Goal: Information Seeking & Learning: Learn about a topic

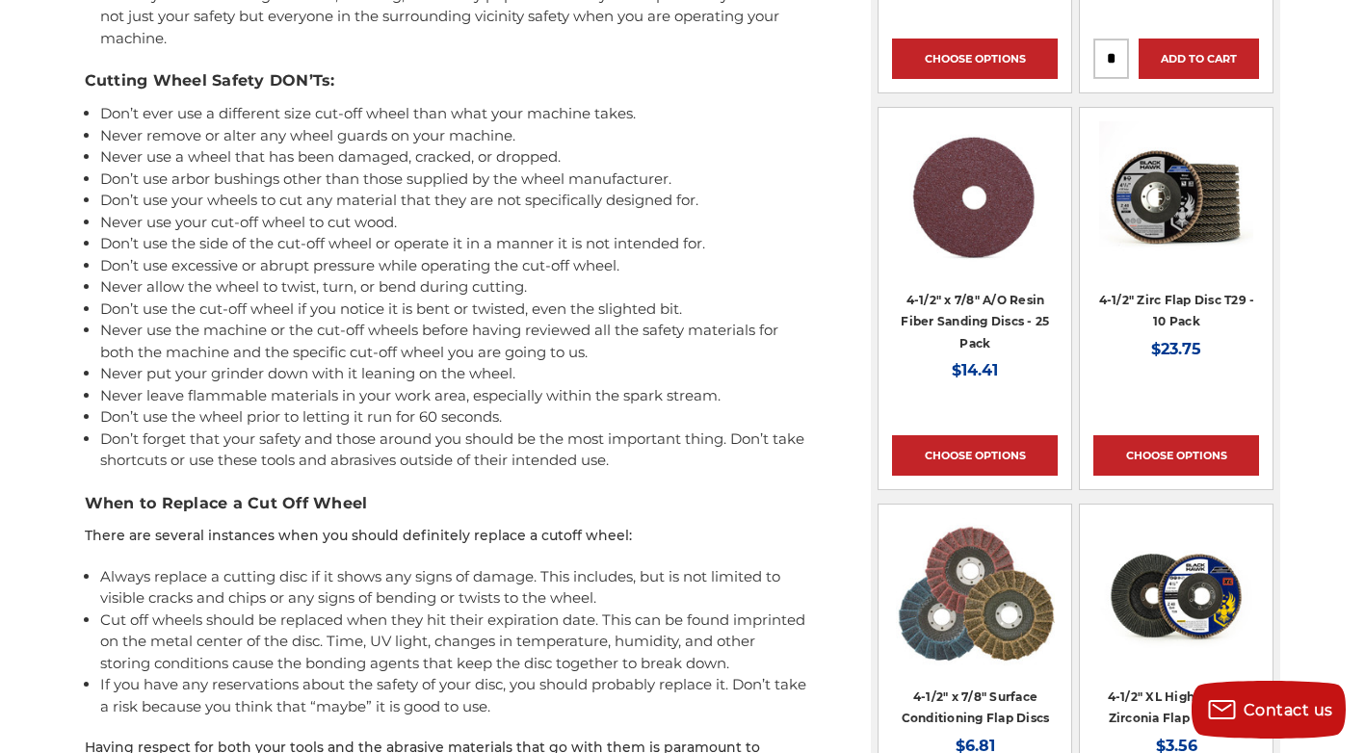
scroll to position [2214, 0]
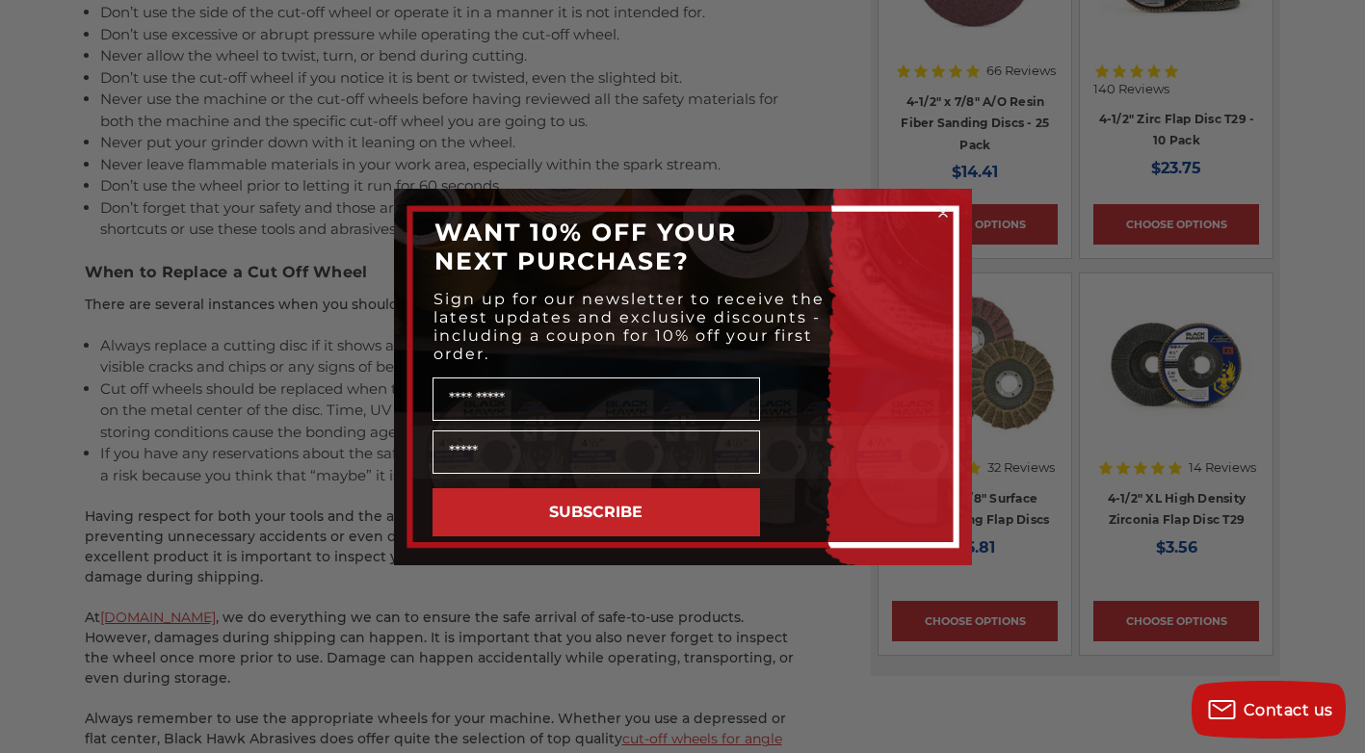
click at [942, 205] on circle "Close dialog" at bounding box center [942, 212] width 18 height 18
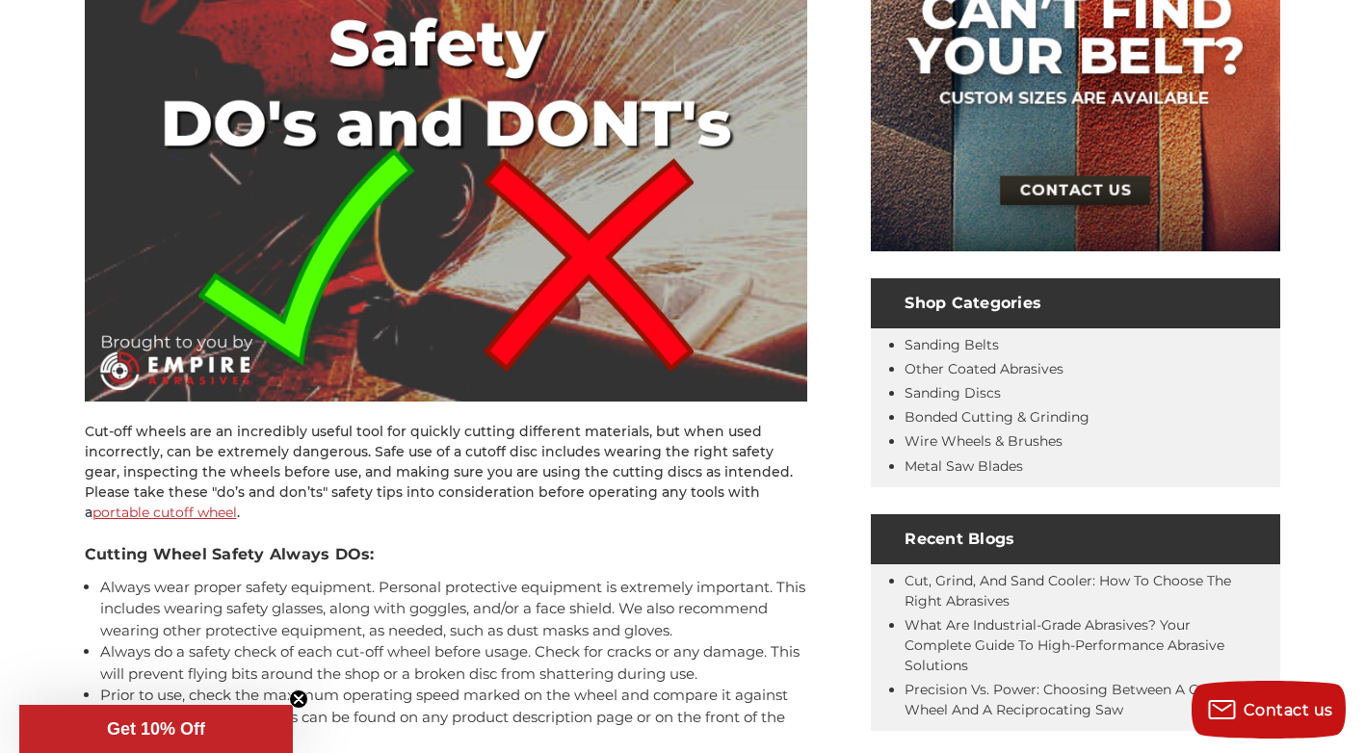
scroll to position [167, 0]
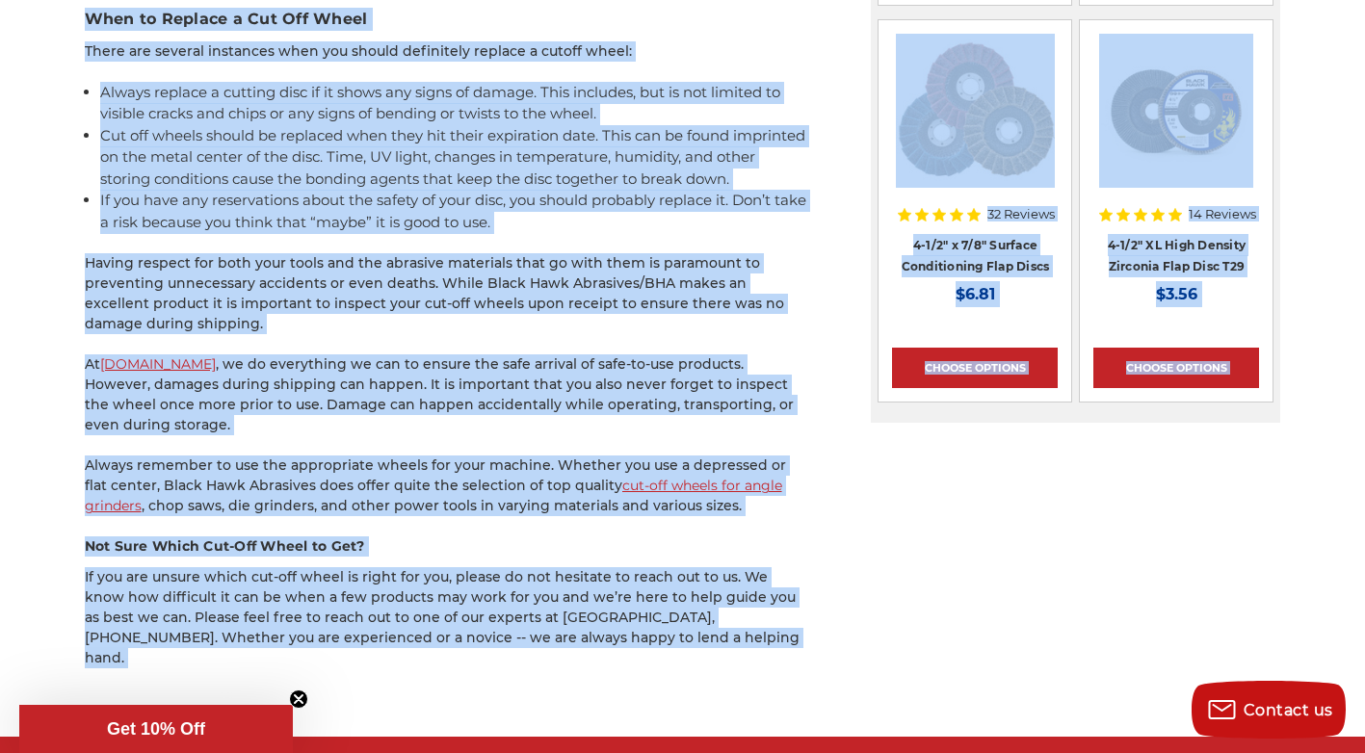
scroll to position [2688, 0]
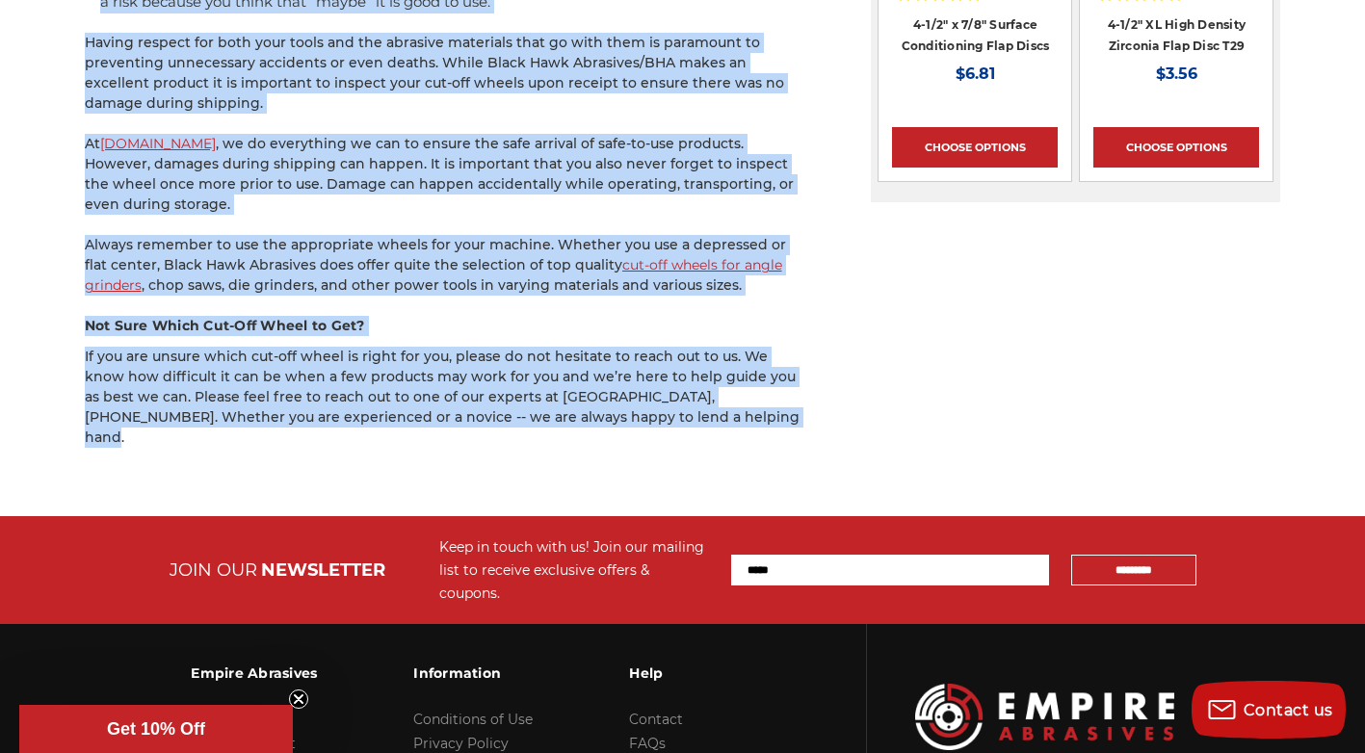
drag, startPoint x: 70, startPoint y: 261, endPoint x: 793, endPoint y: 413, distance: 738.2
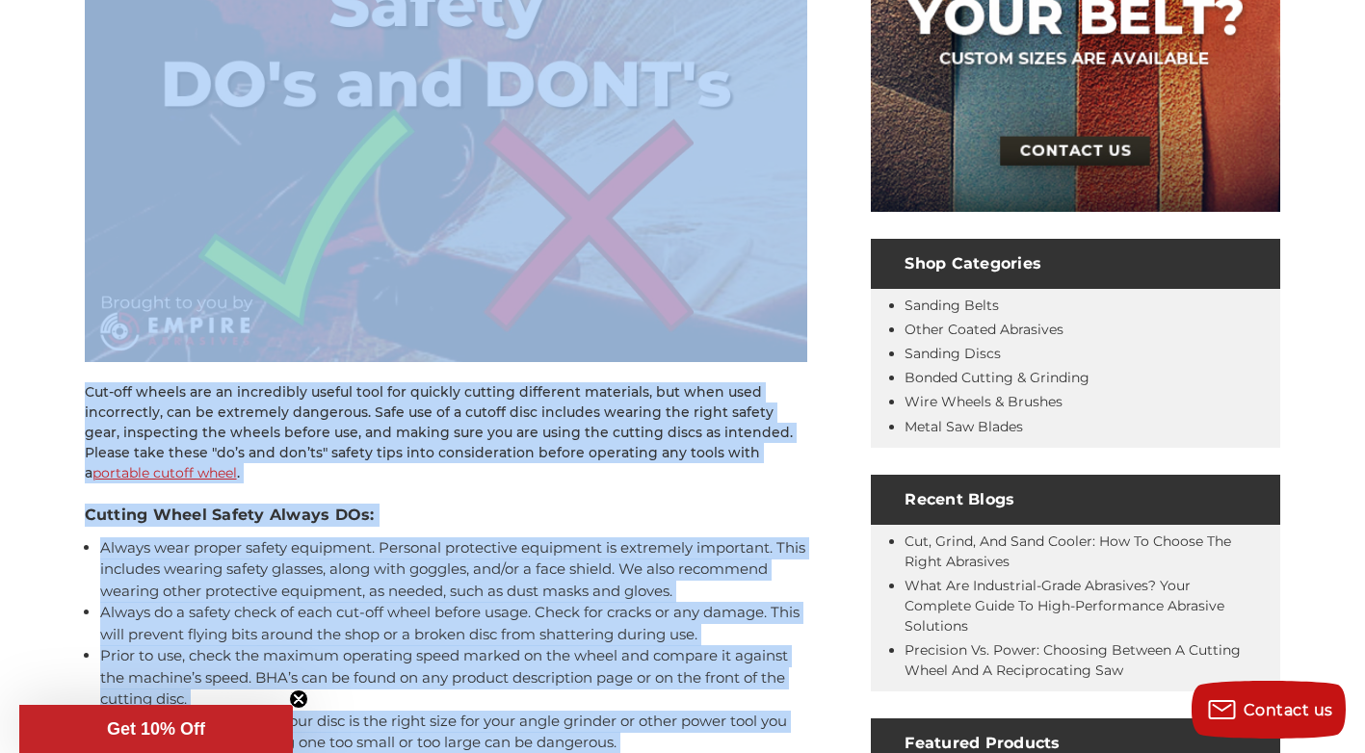
scroll to position [858, 0]
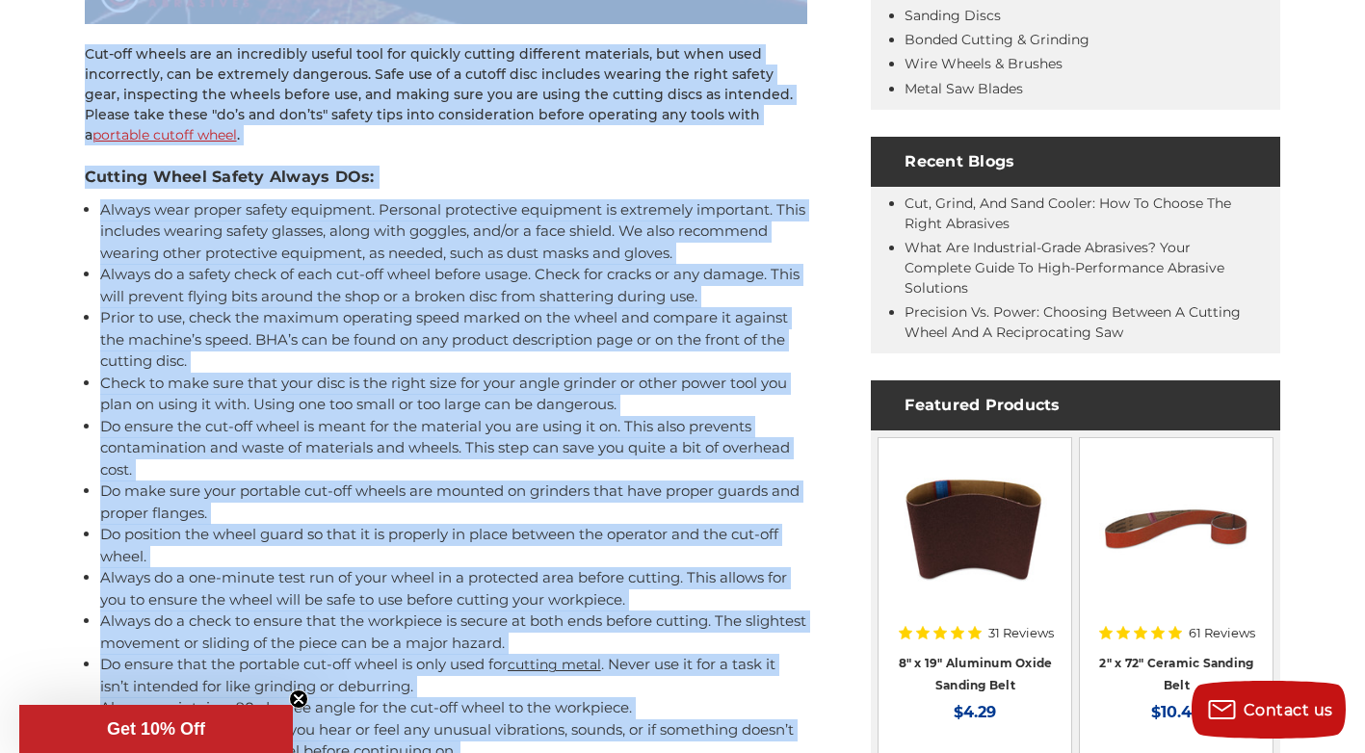
copy article "Portable Cutoff Wheel Safety - Do’s, Don’ts, and Safe Practices Aug 4th 2020 Bl…"
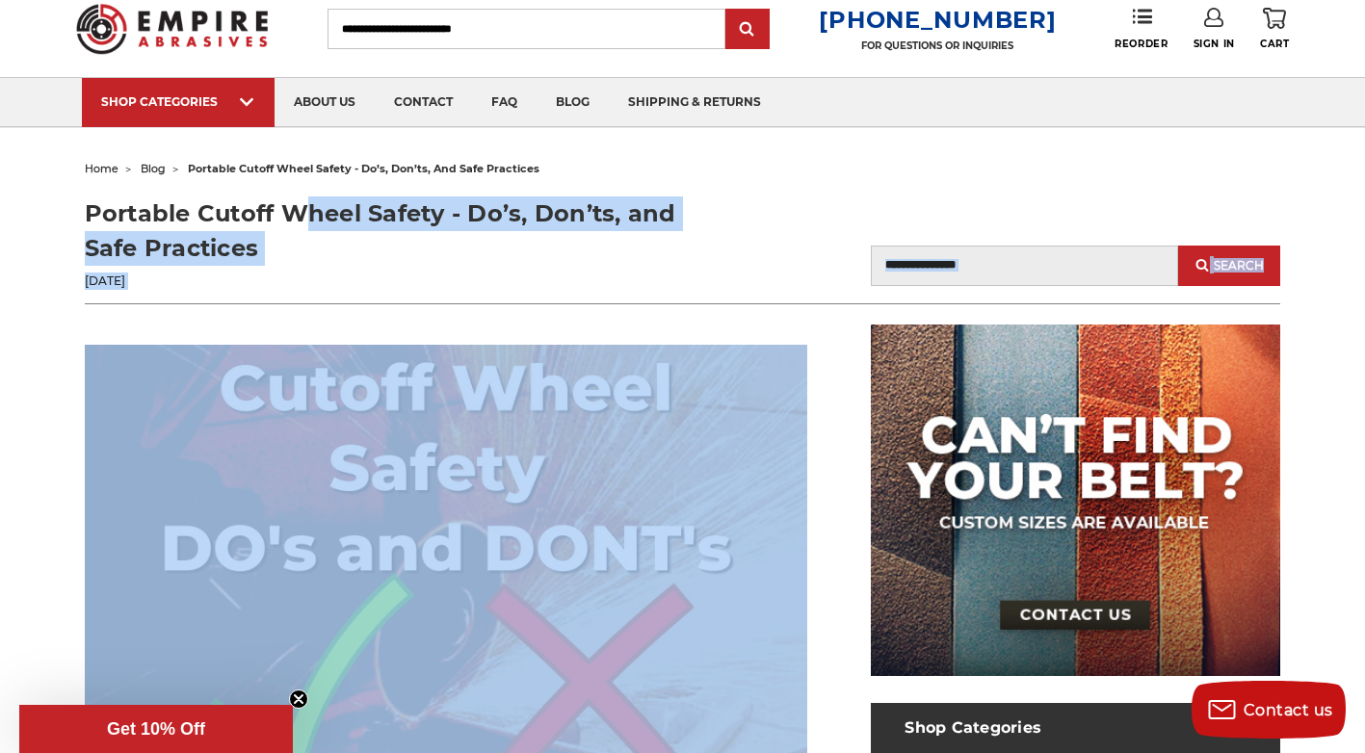
scroll to position [0, 0]
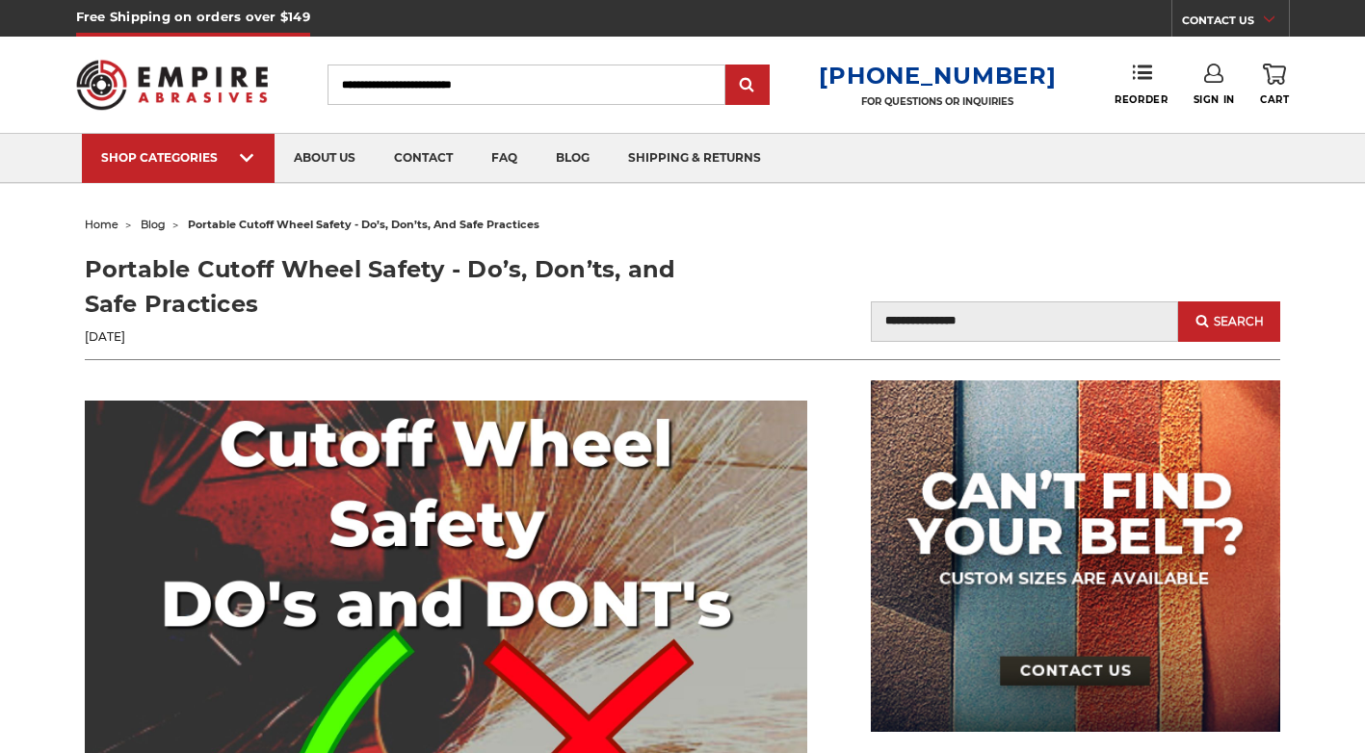
click at [506, 91] on input "Search" at bounding box center [526, 85] width 398 height 40
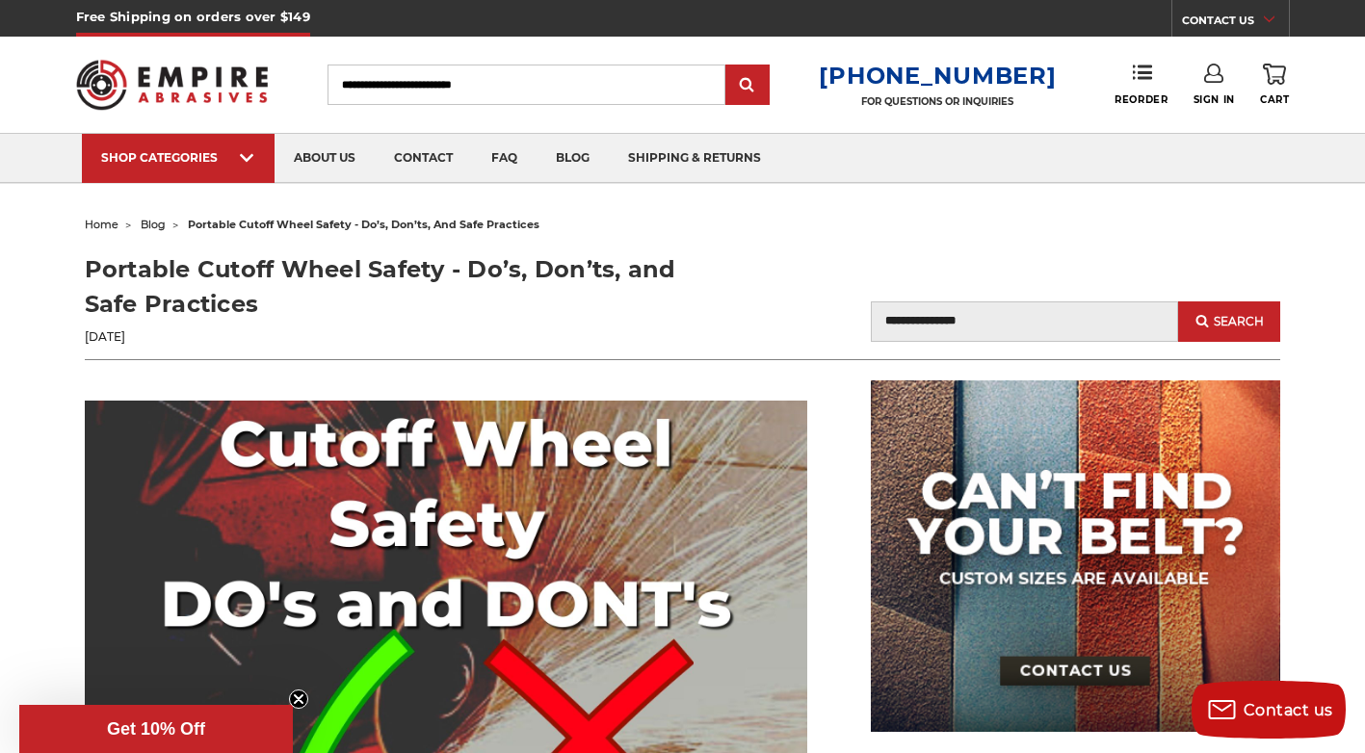
click at [389, 84] on input "Search" at bounding box center [526, 85] width 398 height 40
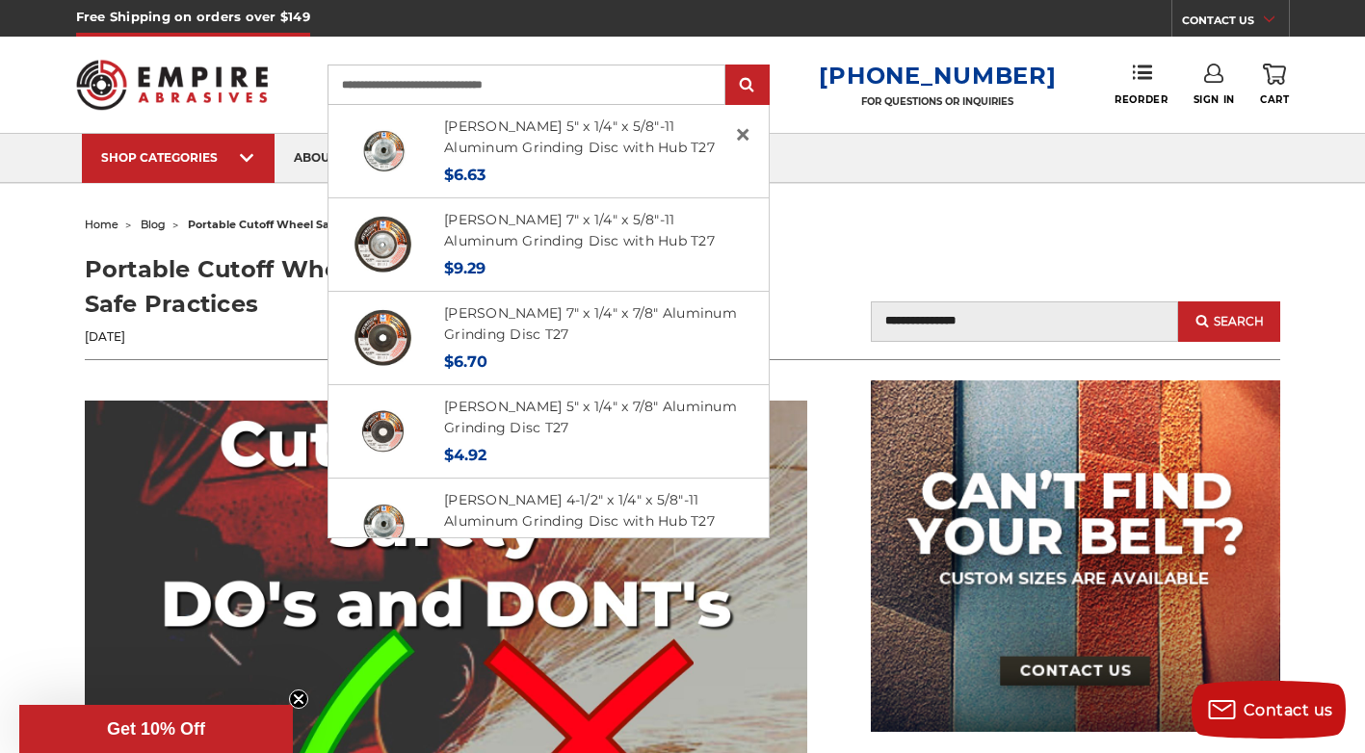
type input "**********"
click at [728, 66] on input "submit" at bounding box center [747, 85] width 39 height 39
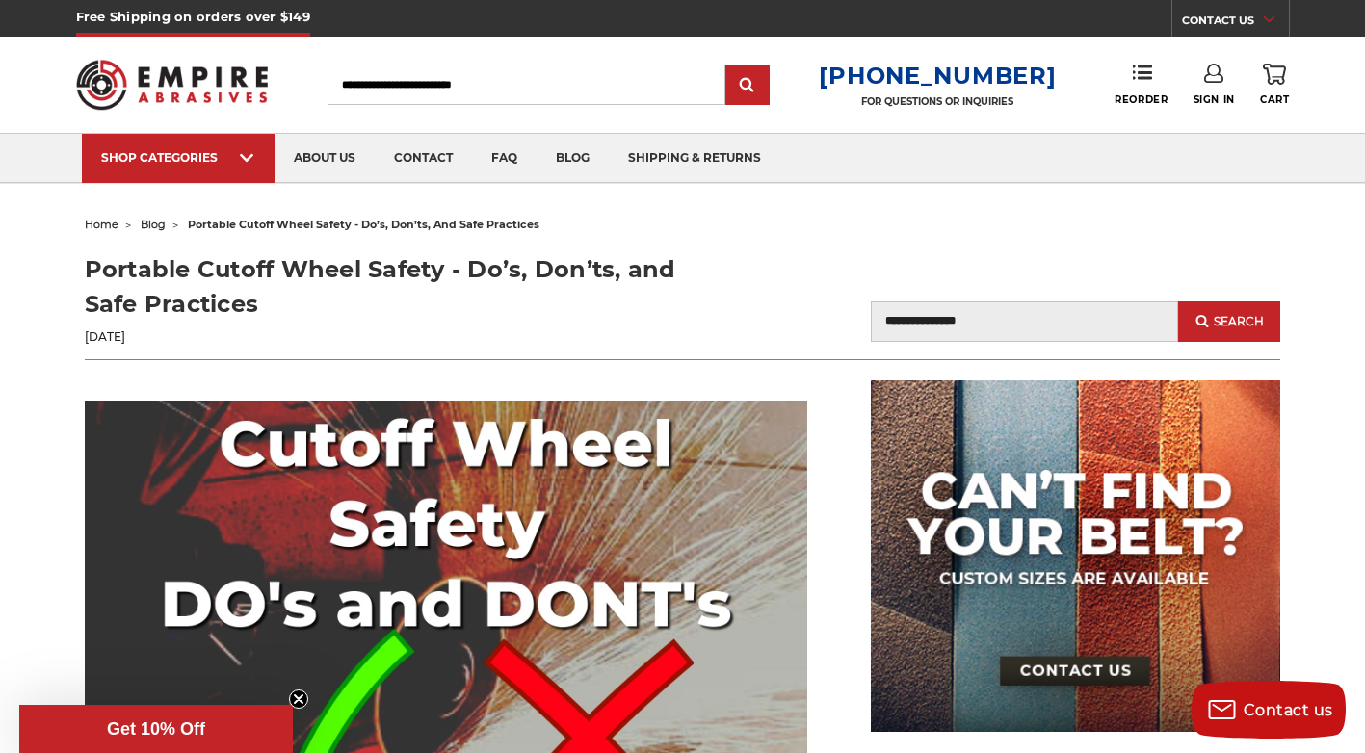
click at [1103, 323] on input "Blog Search" at bounding box center [1024, 321] width 307 height 40
type input "*******"
click at [1178, 301] on button "Search" at bounding box center [1229, 321] width 102 height 40
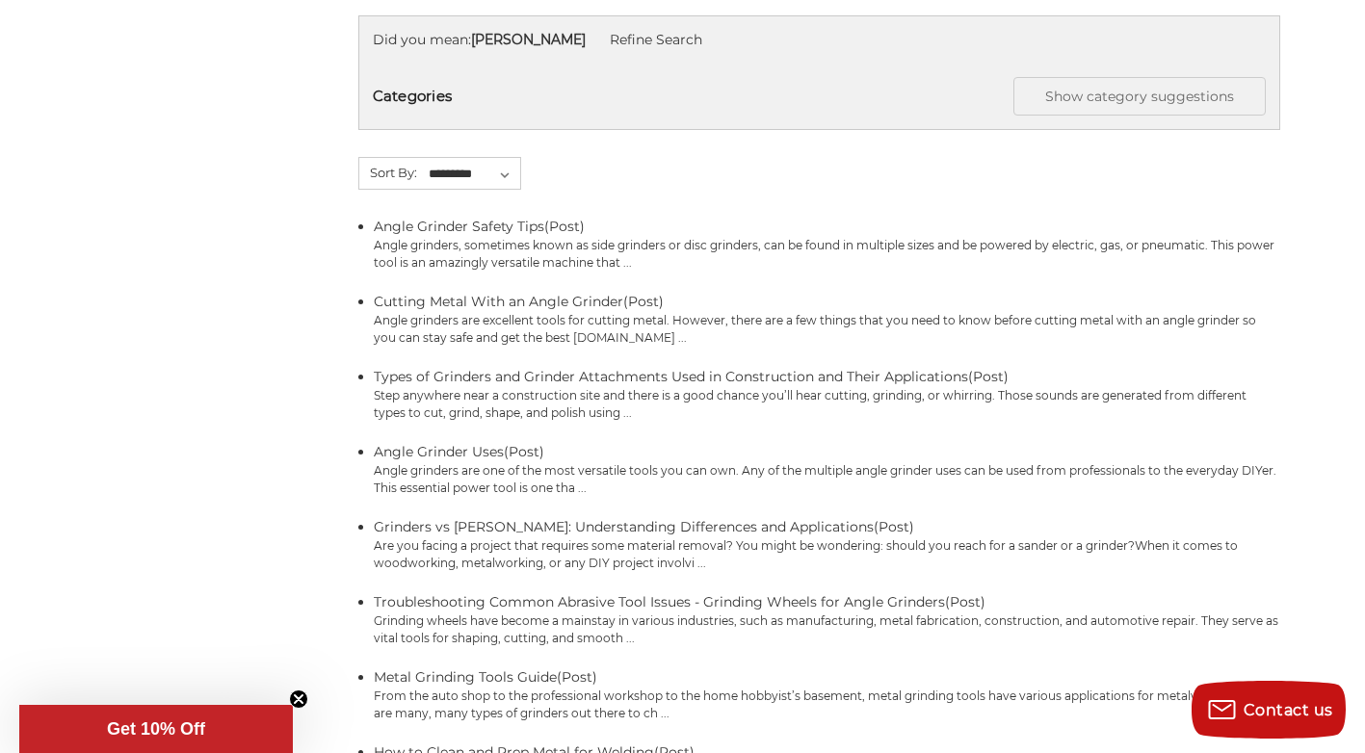
scroll to position [193, 0]
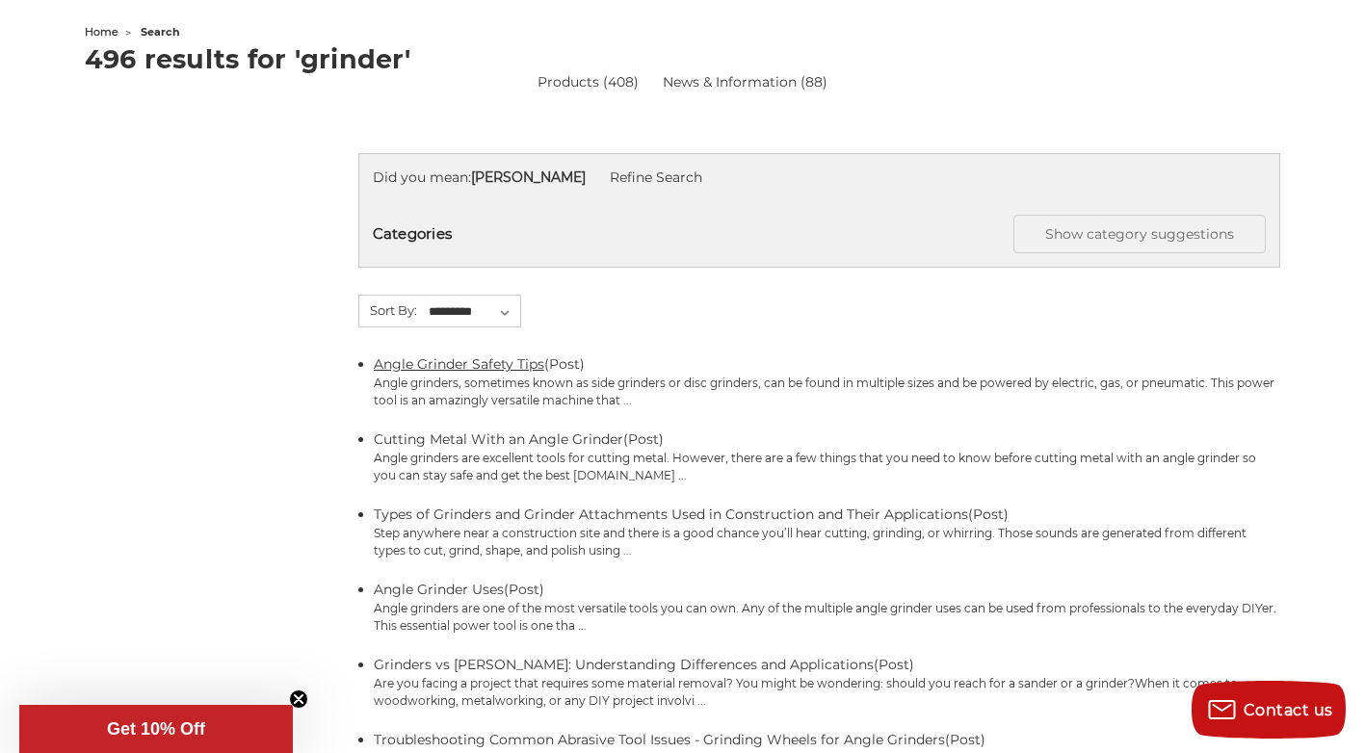
click at [418, 368] on link "Angle Grinder Safety Tips" at bounding box center [459, 363] width 170 height 17
click at [543, 435] on link "Cutting Metal With an Angle Grinder" at bounding box center [498, 439] width 249 height 17
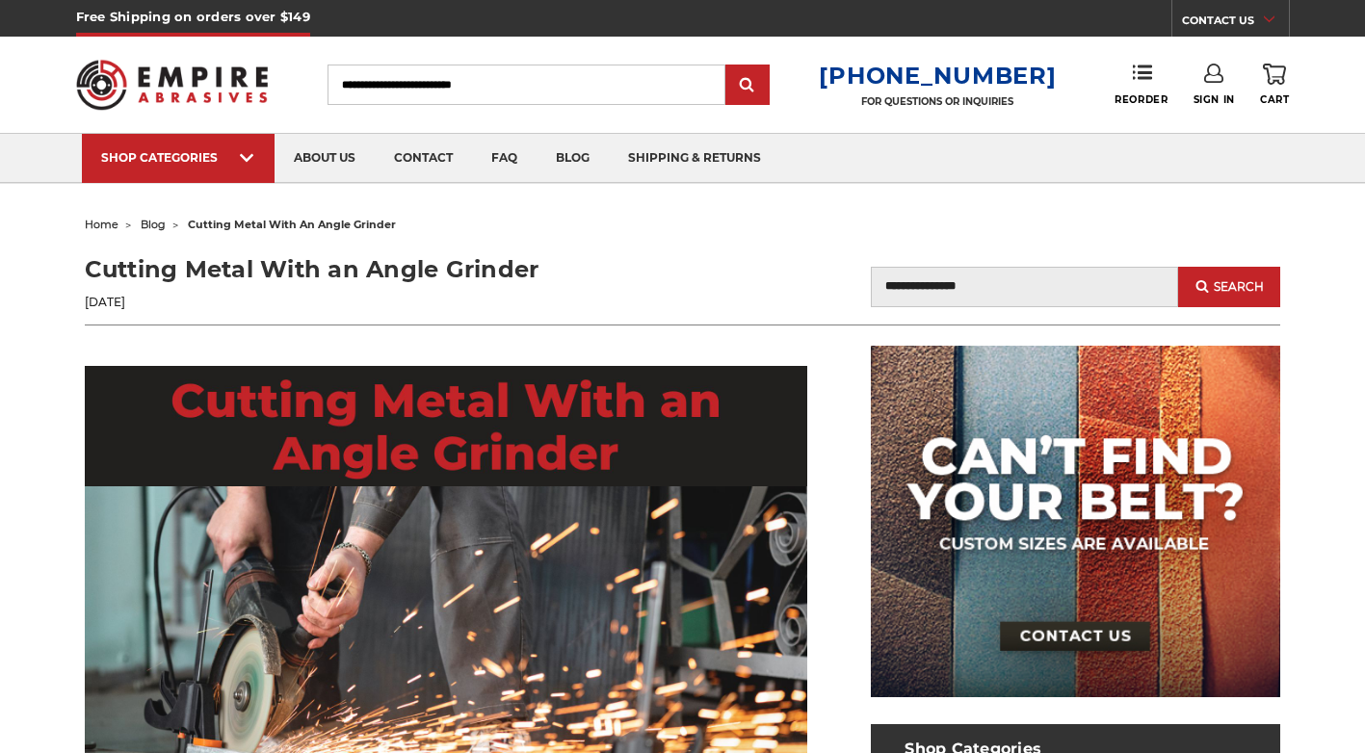
scroll to position [193, 0]
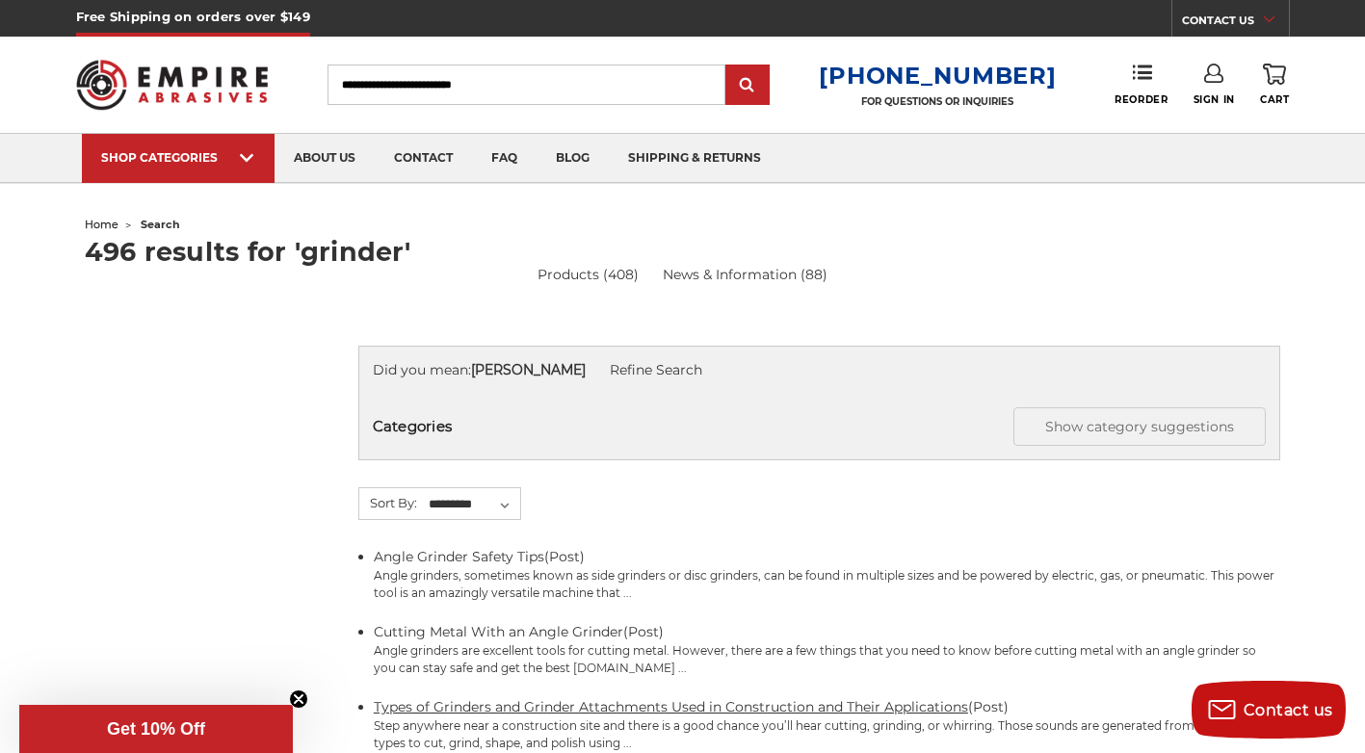
click at [572, 702] on link "Types of Grinders and Grinder Attachments Used in Construction and Their Applic…" at bounding box center [671, 706] width 594 height 17
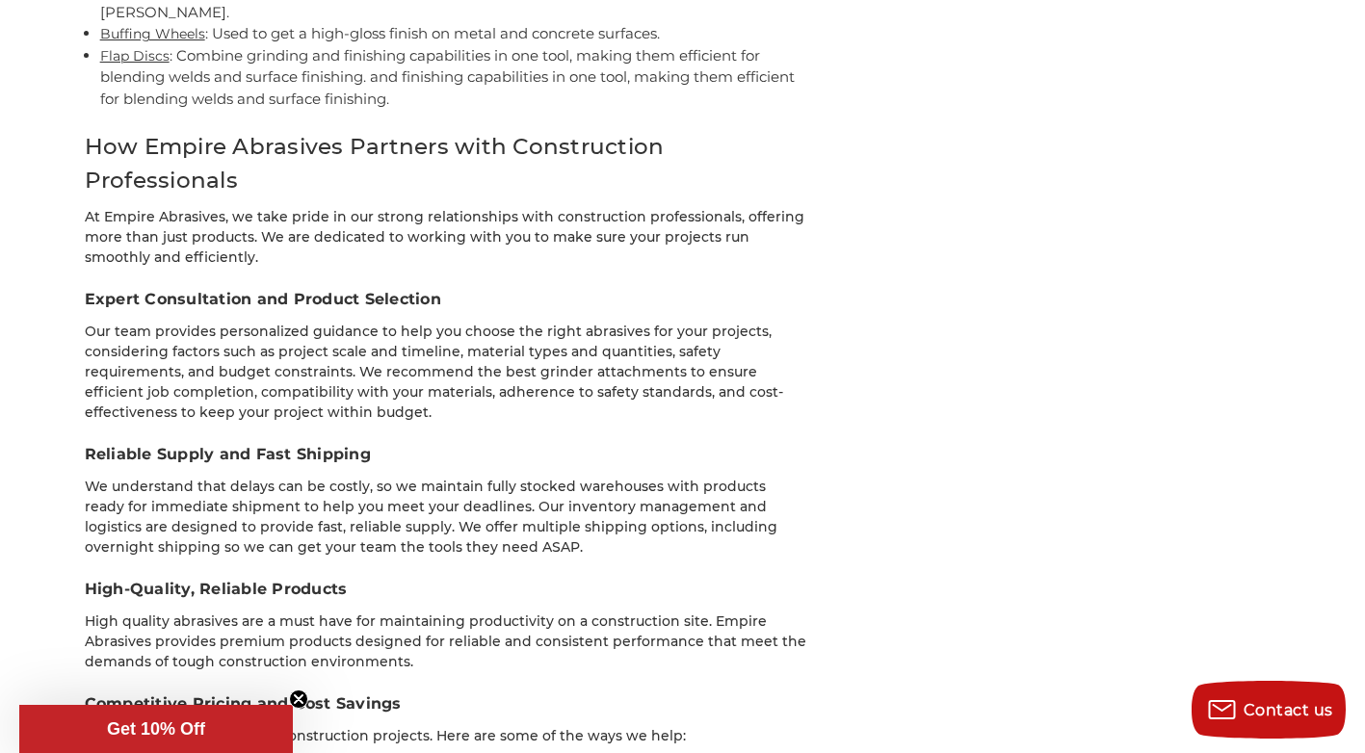
scroll to position [5682, 0]
